Goal: Contribute content

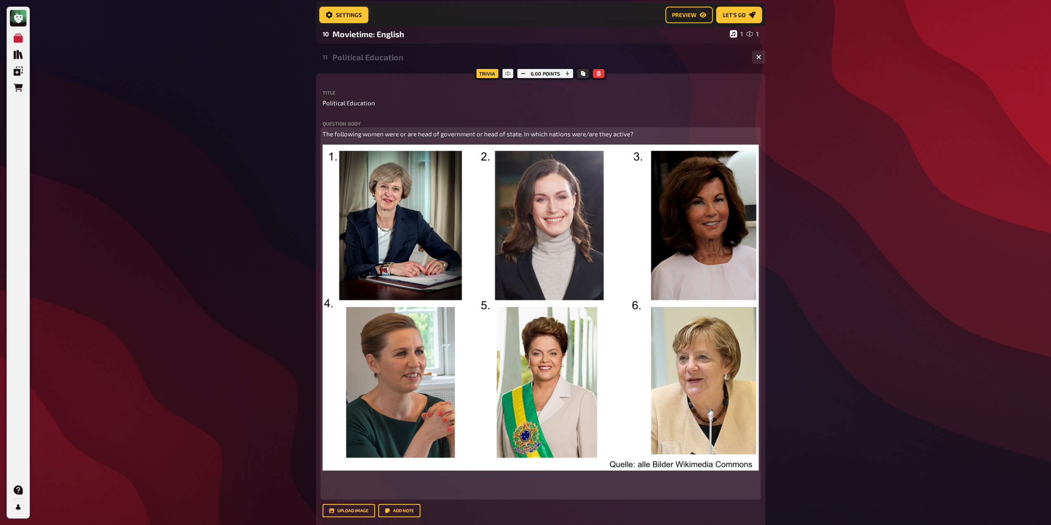
click at [458, 283] on img at bounding box center [541, 307] width 436 height 325
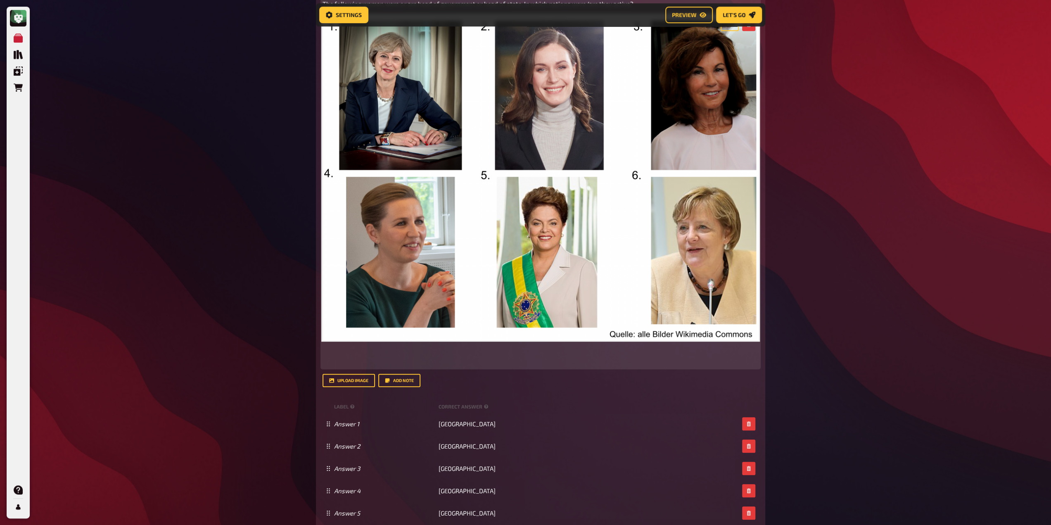
scroll to position [461, 0]
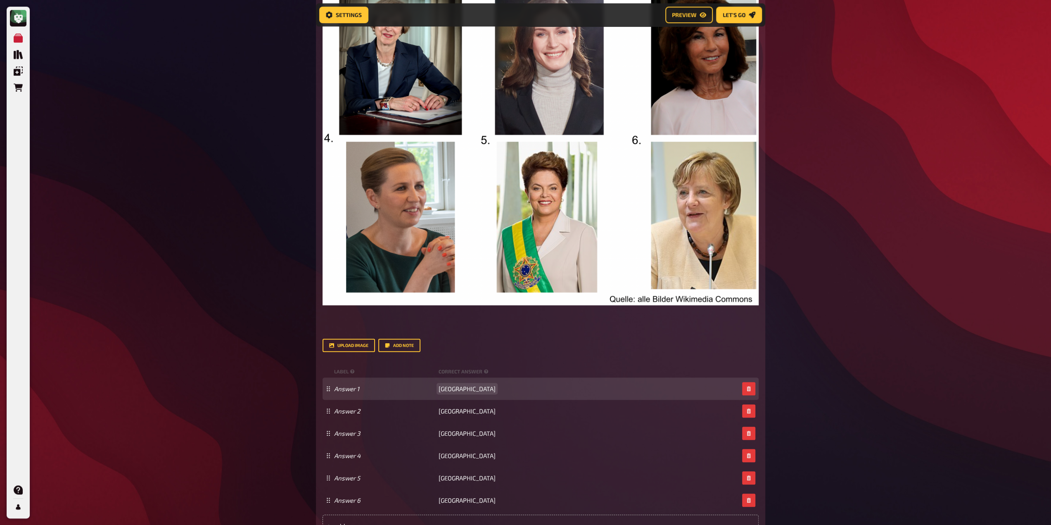
click at [463, 395] on div "Answer 1 [GEOGRAPHIC_DATA]" at bounding box center [541, 388] width 436 height 22
click at [460, 389] on span "[GEOGRAPHIC_DATA]" at bounding box center [467, 388] width 57 height 7
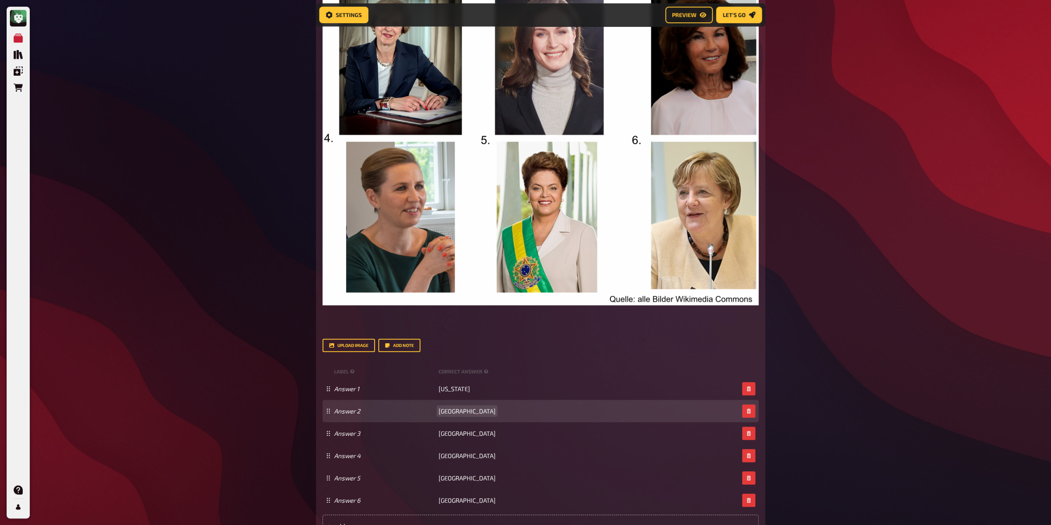
click at [452, 413] on span "[GEOGRAPHIC_DATA]" at bounding box center [467, 410] width 57 height 7
click at [452, 412] on span "[GEOGRAPHIC_DATA]" at bounding box center [467, 410] width 57 height 7
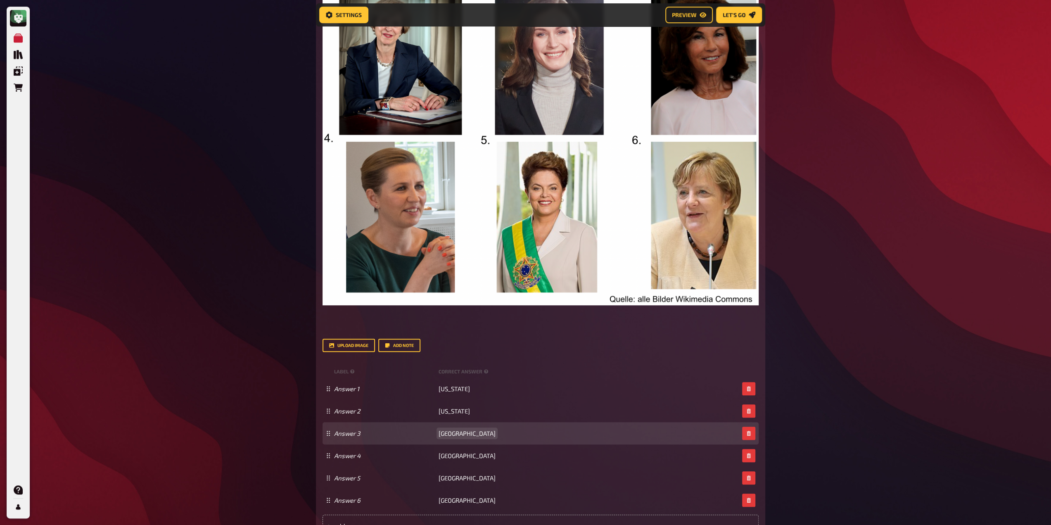
click at [453, 432] on span "[GEOGRAPHIC_DATA]" at bounding box center [467, 432] width 57 height 7
click at [454, 432] on span "[GEOGRAPHIC_DATA]" at bounding box center [467, 432] width 57 height 7
paste span
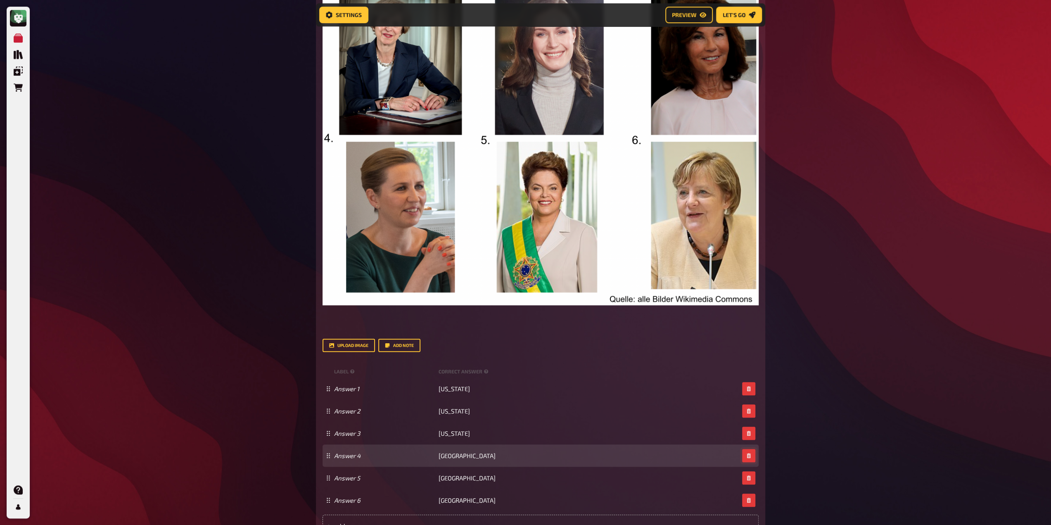
click at [745, 451] on button "button" at bounding box center [748, 455] width 13 height 13
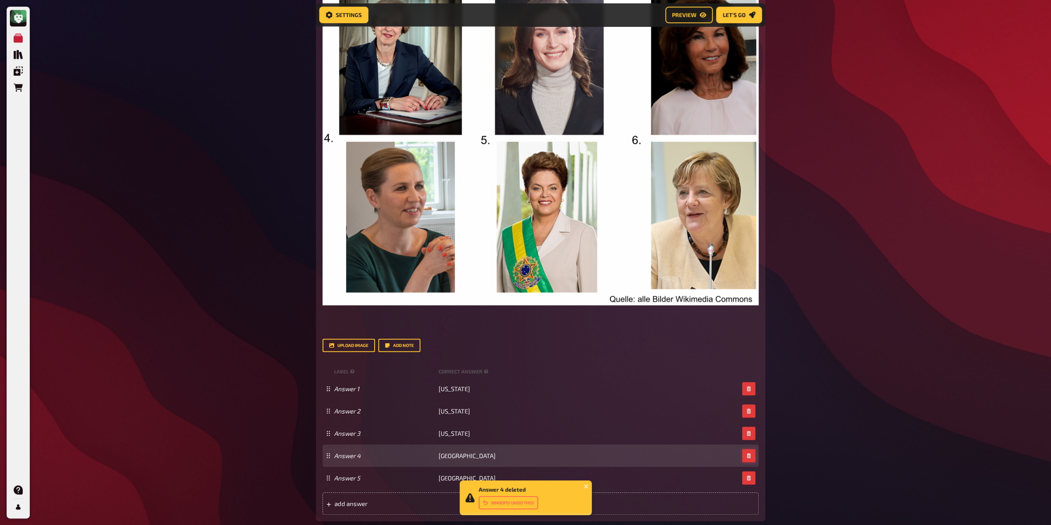
click at [746, 455] on icon "button" at bounding box center [748, 455] width 5 height 5
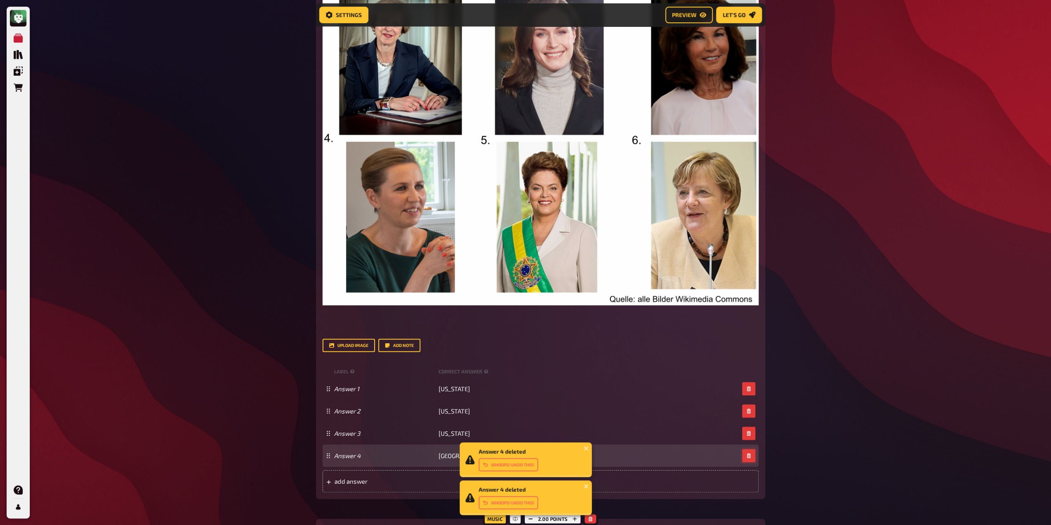
click at [746, 458] on button "button" at bounding box center [748, 455] width 13 height 13
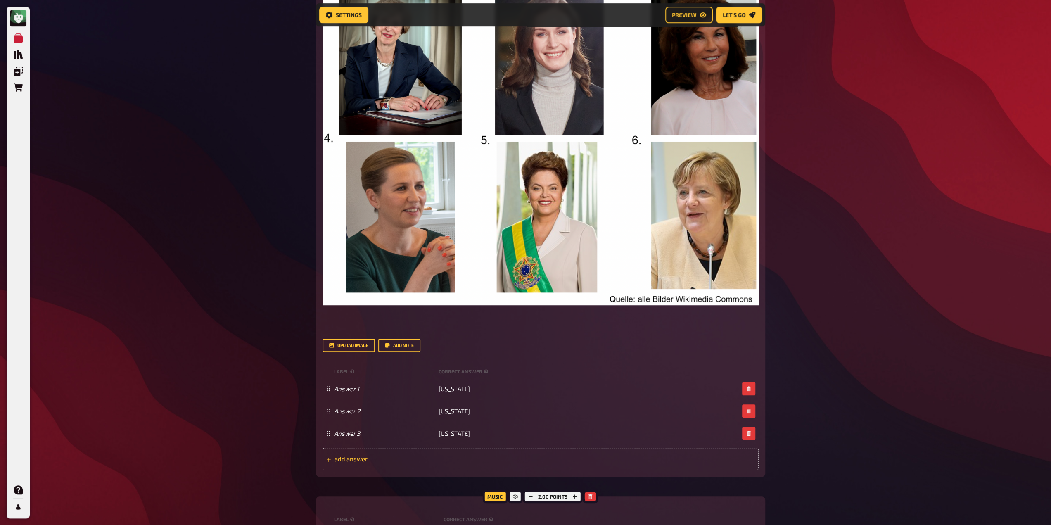
click at [449, 461] on span "add answer" at bounding box center [398, 458] width 128 height 7
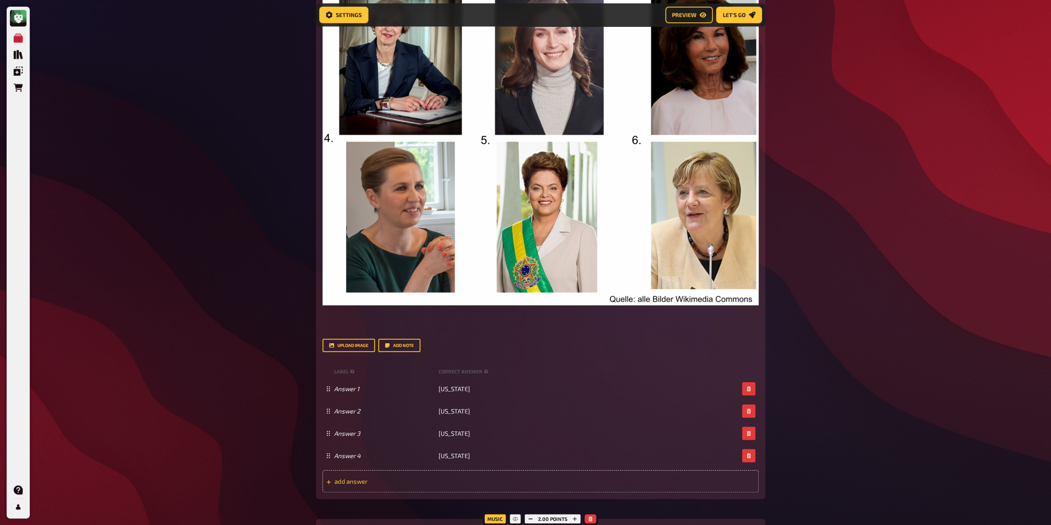
click at [443, 476] on div "add answer" at bounding box center [541, 481] width 436 height 22
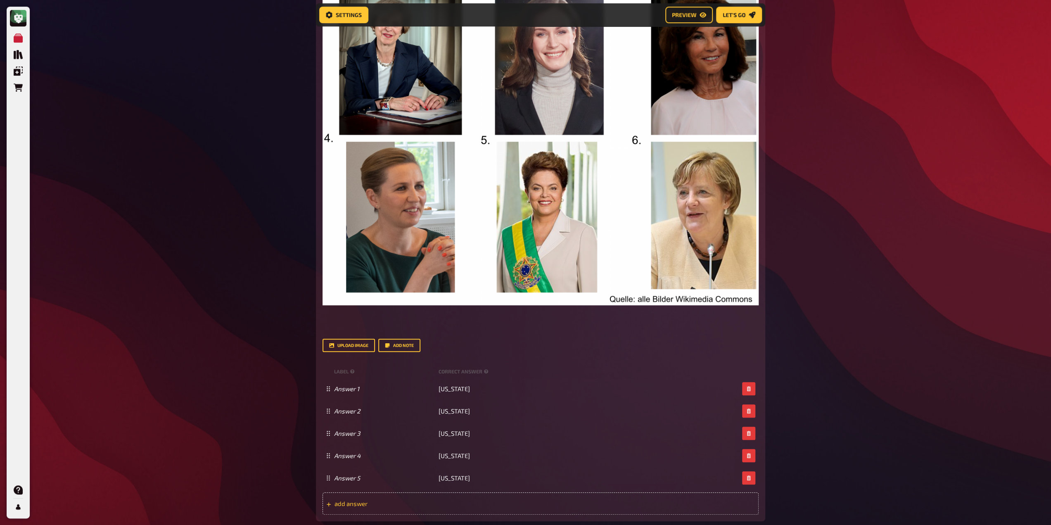
click at [441, 505] on span "add answer" at bounding box center [398, 503] width 128 height 7
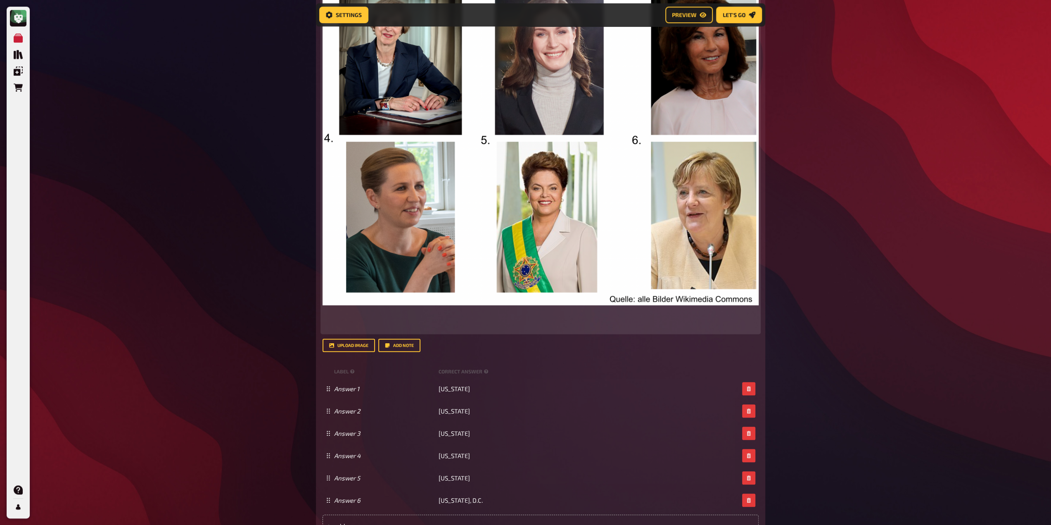
click at [499, 192] on img at bounding box center [541, 141] width 436 height 325
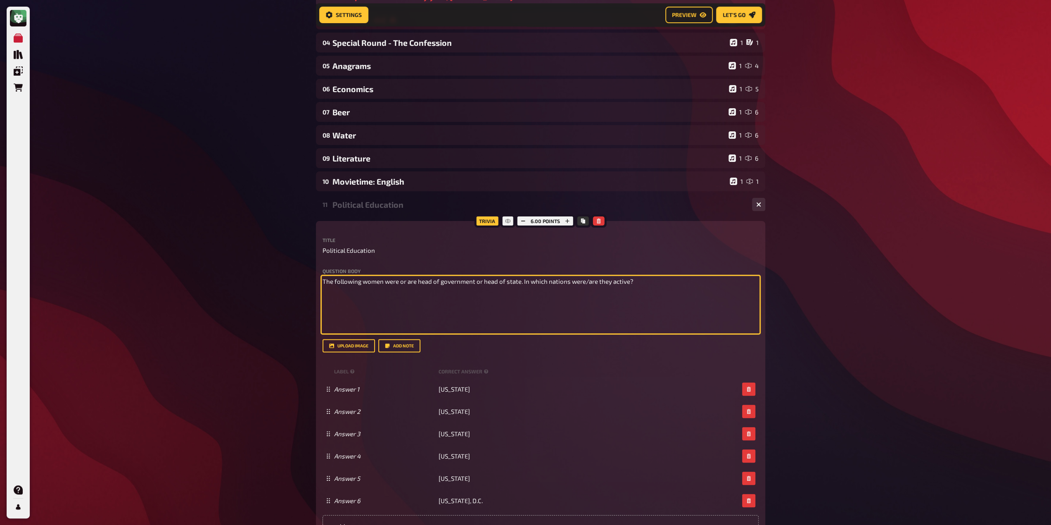
scroll to position [337, 0]
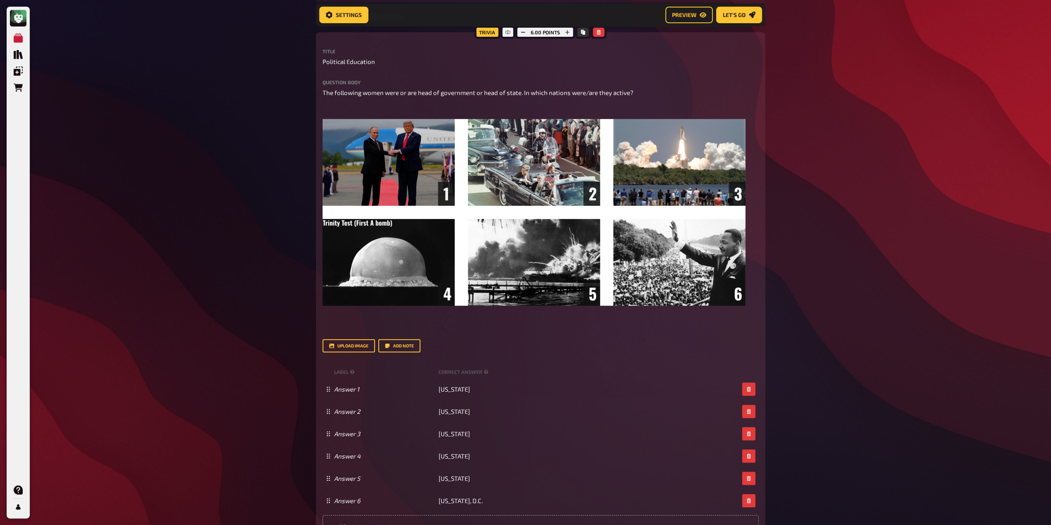
click at [358, 336] on div "Question body The following women were or are head of government or head of sta…" at bounding box center [541, 216] width 436 height 273
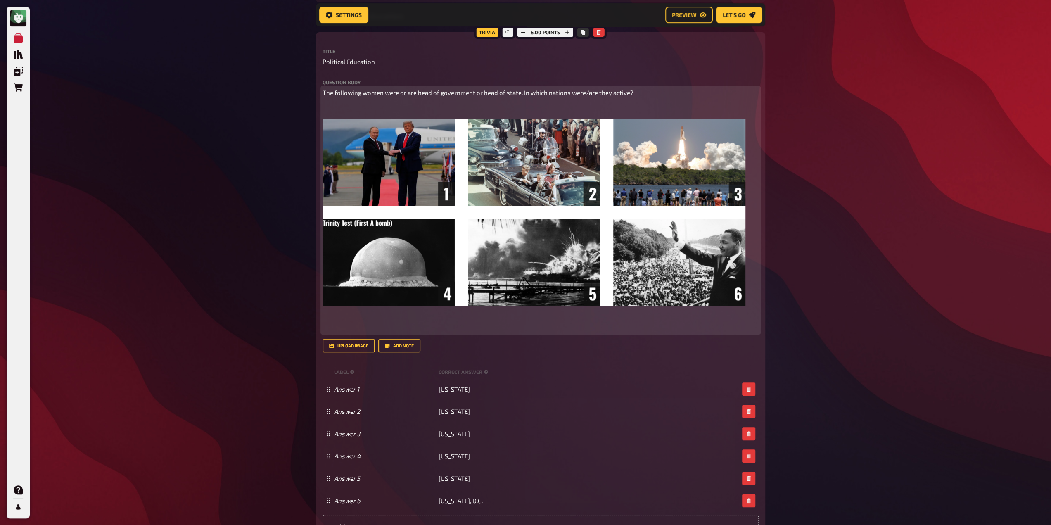
click at [349, 326] on p "﻿" at bounding box center [541, 327] width 436 height 9
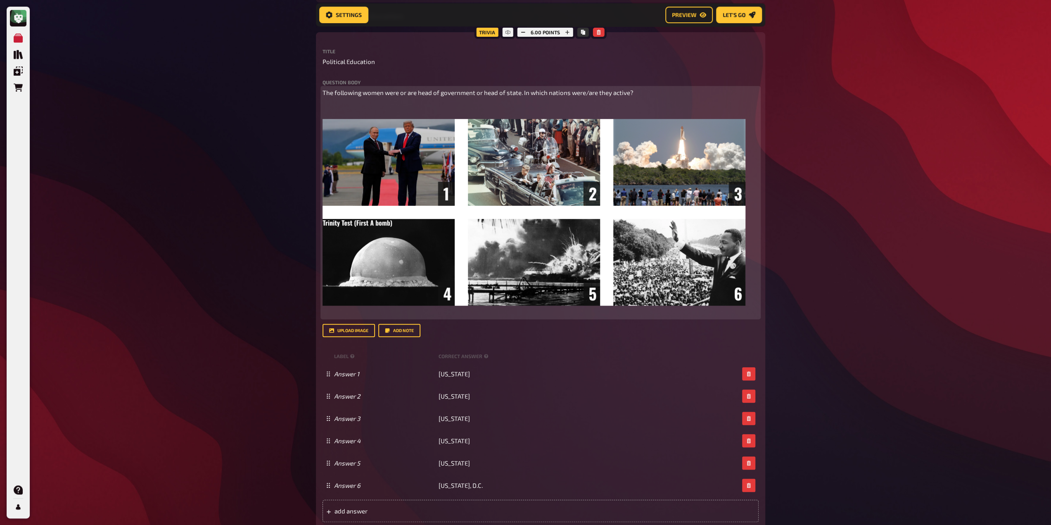
click at [375, 96] on p "The following women were or are head of government or head of state. In which n…" at bounding box center [541, 92] width 436 height 9
click at [374, 92] on span "The following women were or are head of government or head of state. In which n…" at bounding box center [478, 92] width 311 height 7
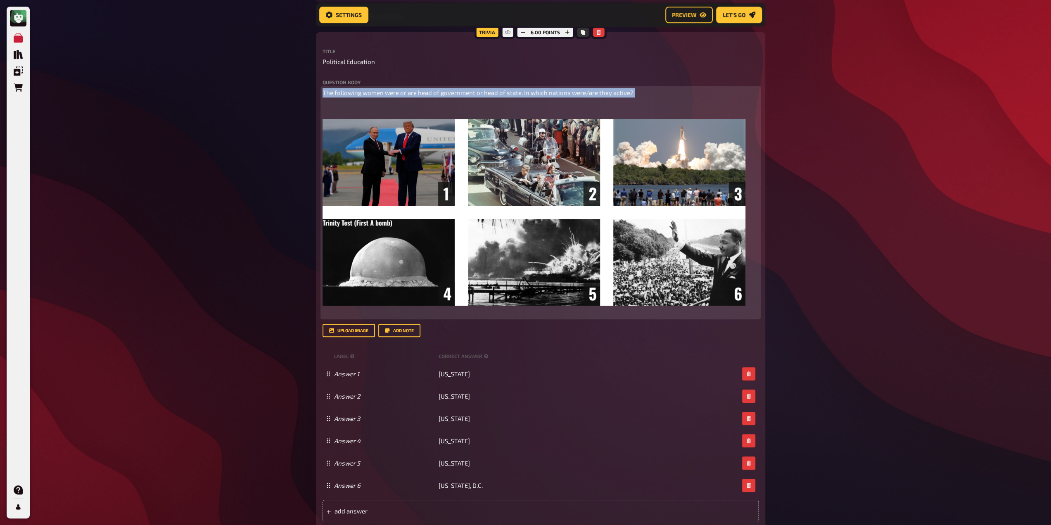
click at [374, 92] on span "The following women were or are head of government or head of state. In which n…" at bounding box center [478, 92] width 311 height 7
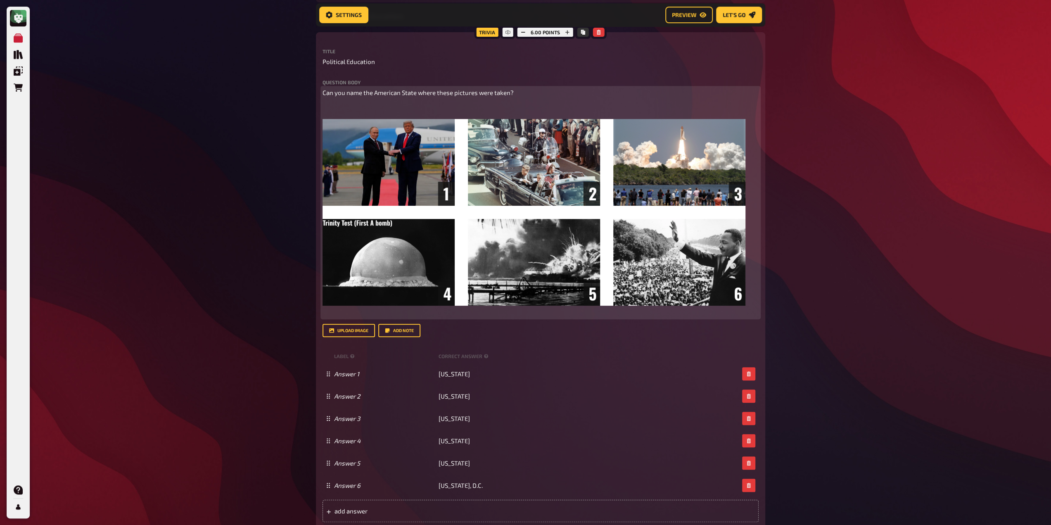
click at [467, 197] on img at bounding box center [534, 212] width 423 height 187
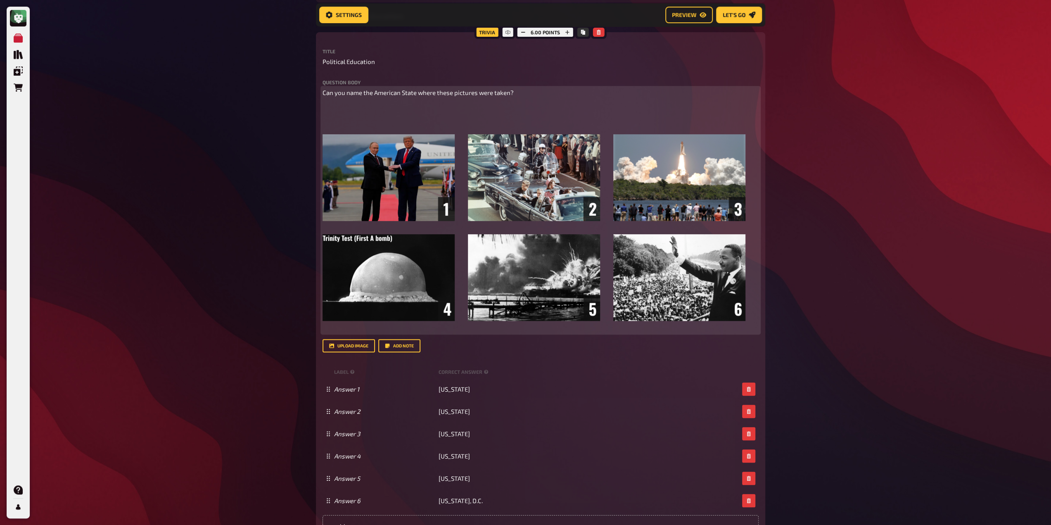
click at [363, 121] on p "﻿" at bounding box center [541, 123] width 436 height 9
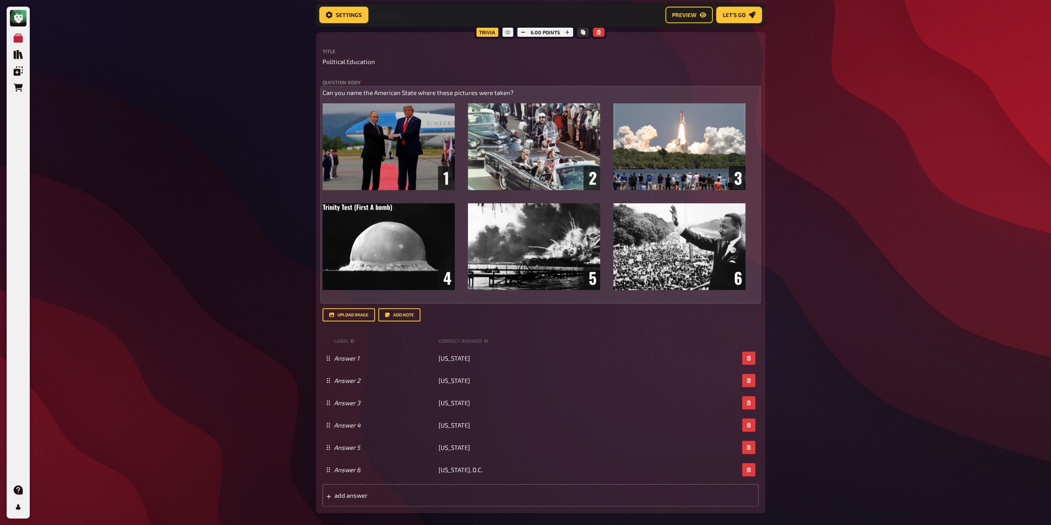
click at [170, 197] on div "My Quizzes Quiz Library Overlays Orders Help Profile Home My Quizzes Back to Sc…" at bounding box center [525, 256] width 1051 height 1187
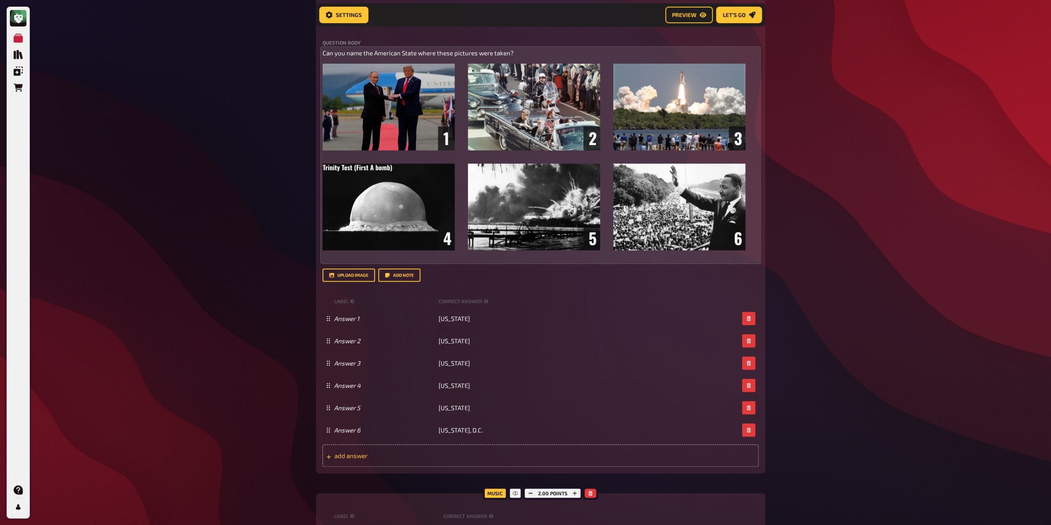
scroll to position [461, 0]
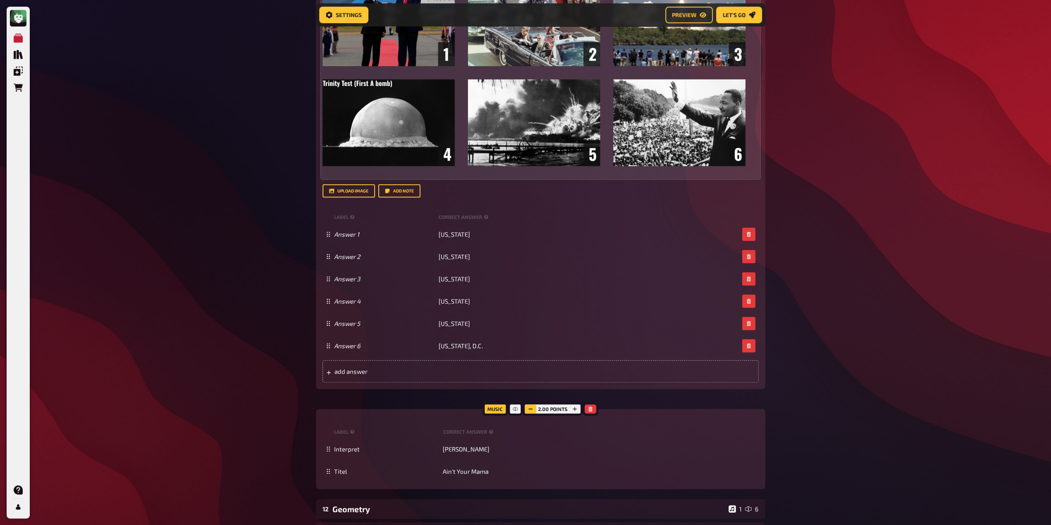
click at [534, 408] on button "button" at bounding box center [531, 408] width 12 height 9
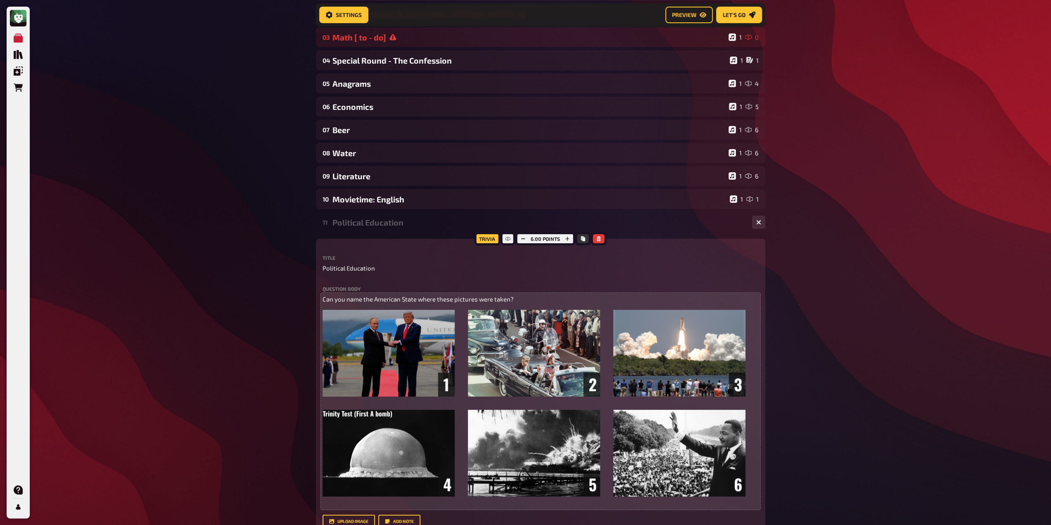
click at [372, 225] on div "Political Education" at bounding box center [538, 222] width 413 height 9
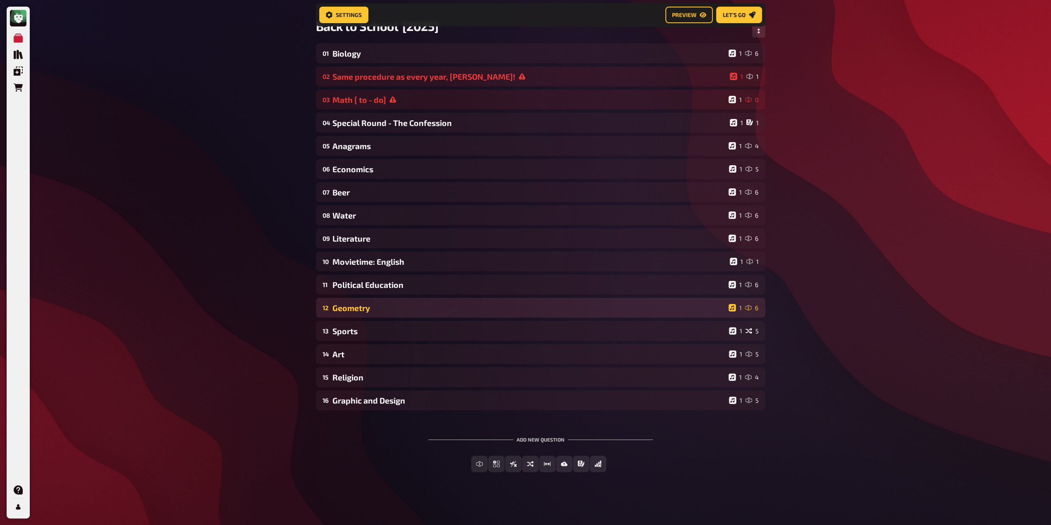
scroll to position [68, 0]
click at [386, 308] on div "Geometry" at bounding box center [528, 307] width 393 height 9
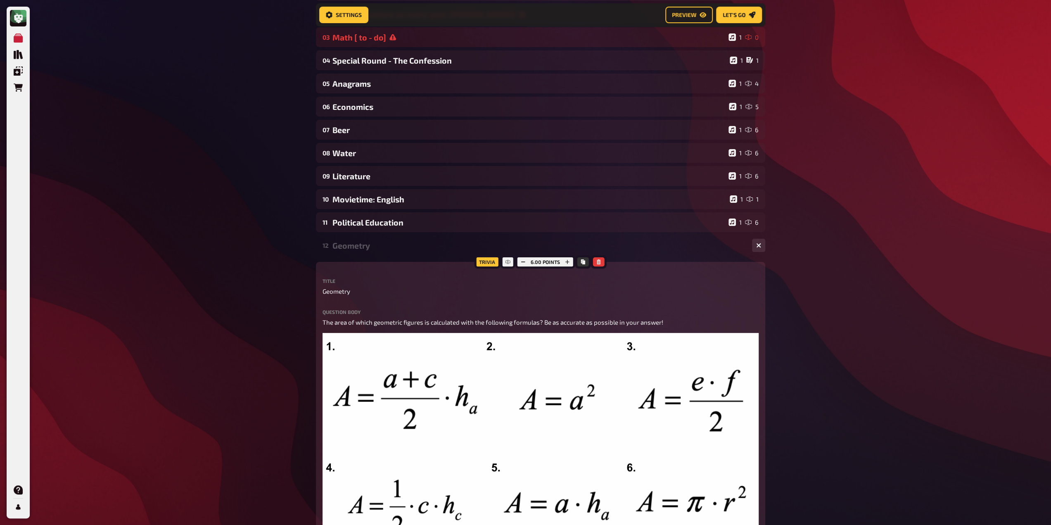
scroll to position [213, 0]
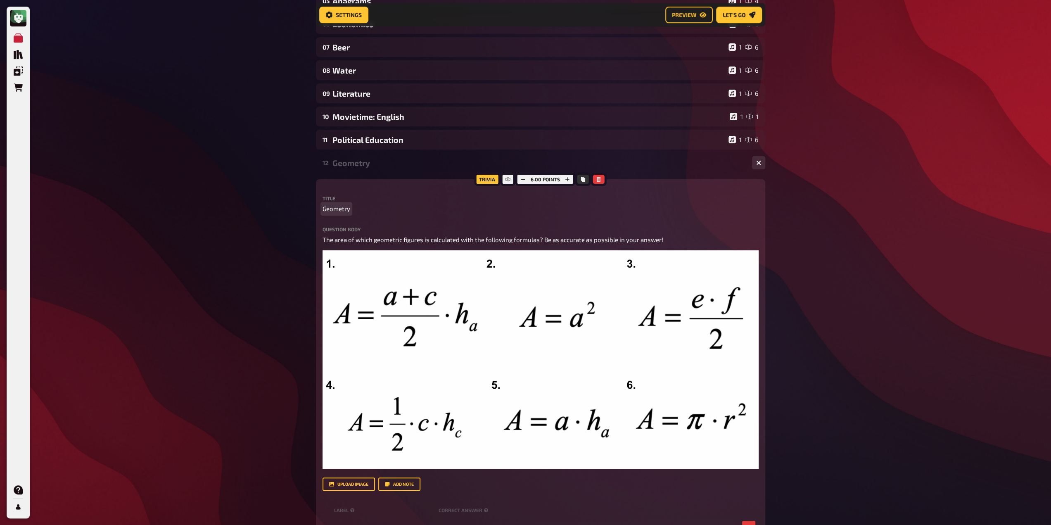
click at [349, 207] on span "Geometry" at bounding box center [337, 208] width 28 height 9
